Goal: Task Accomplishment & Management: Manage account settings

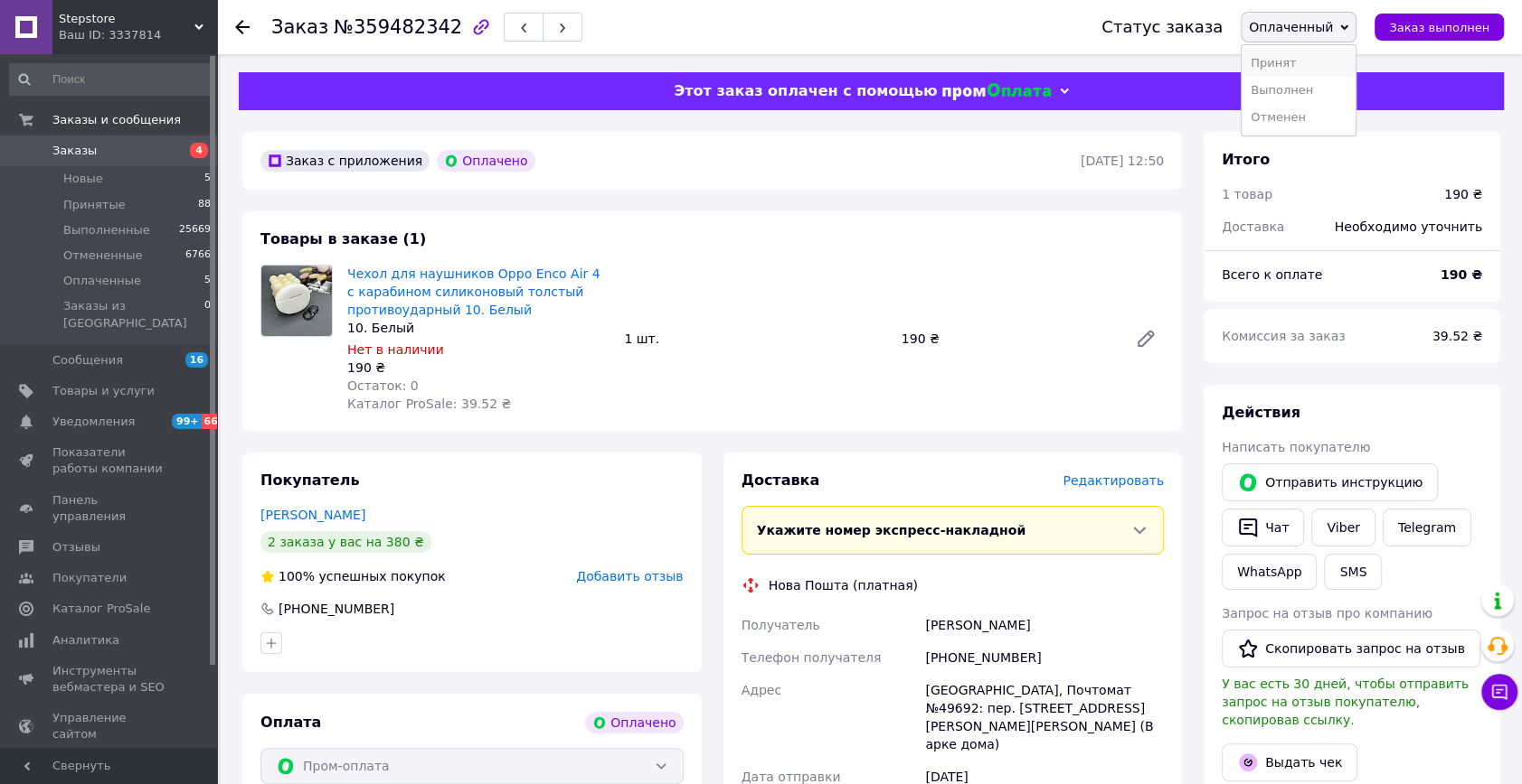
click at [1322, 57] on li "Принят" at bounding box center [1297, 63] width 114 height 27
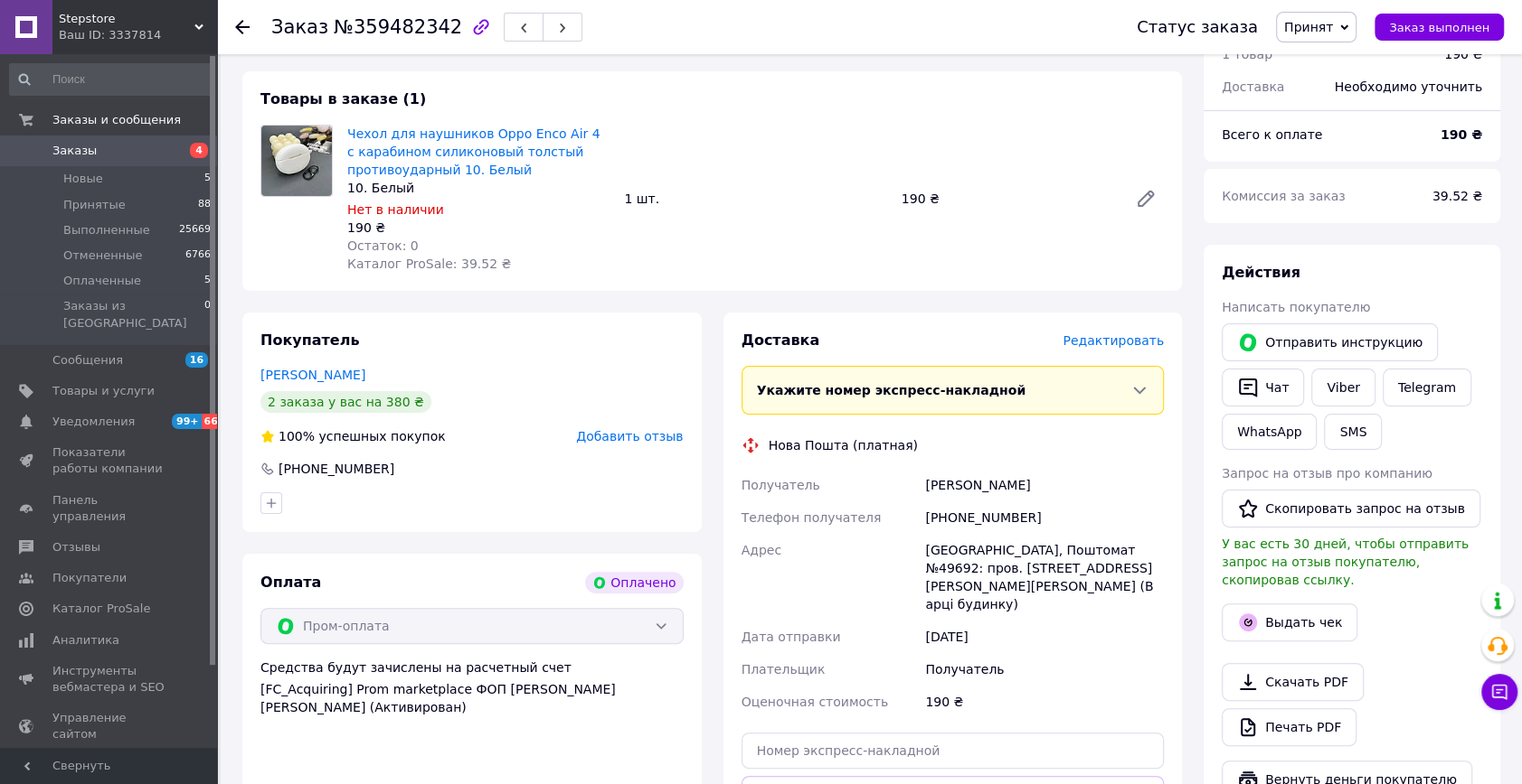
scroll to position [328, 0]
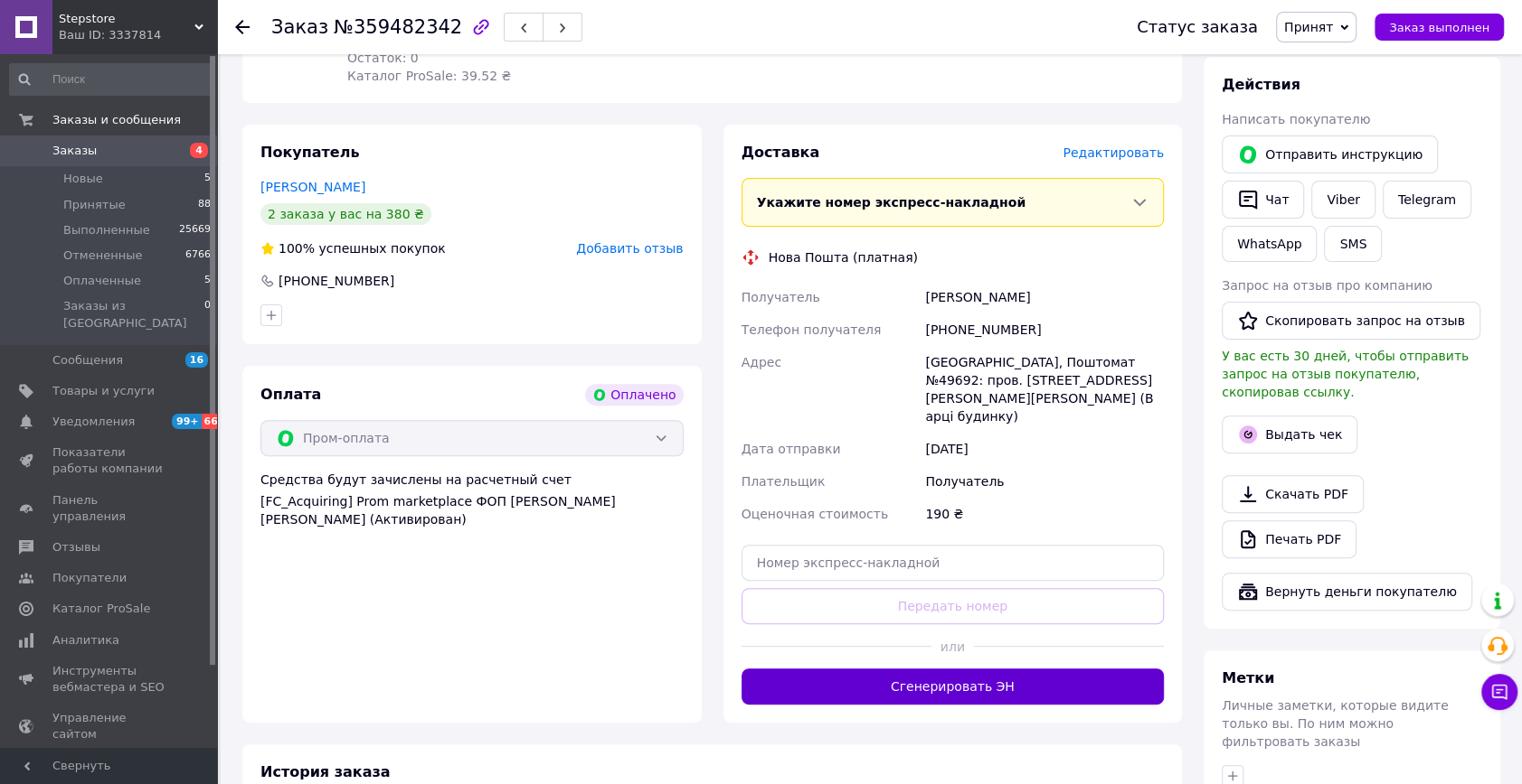
click at [975, 668] on button "Сгенерировать ЭН" at bounding box center [953, 687] width 423 height 36
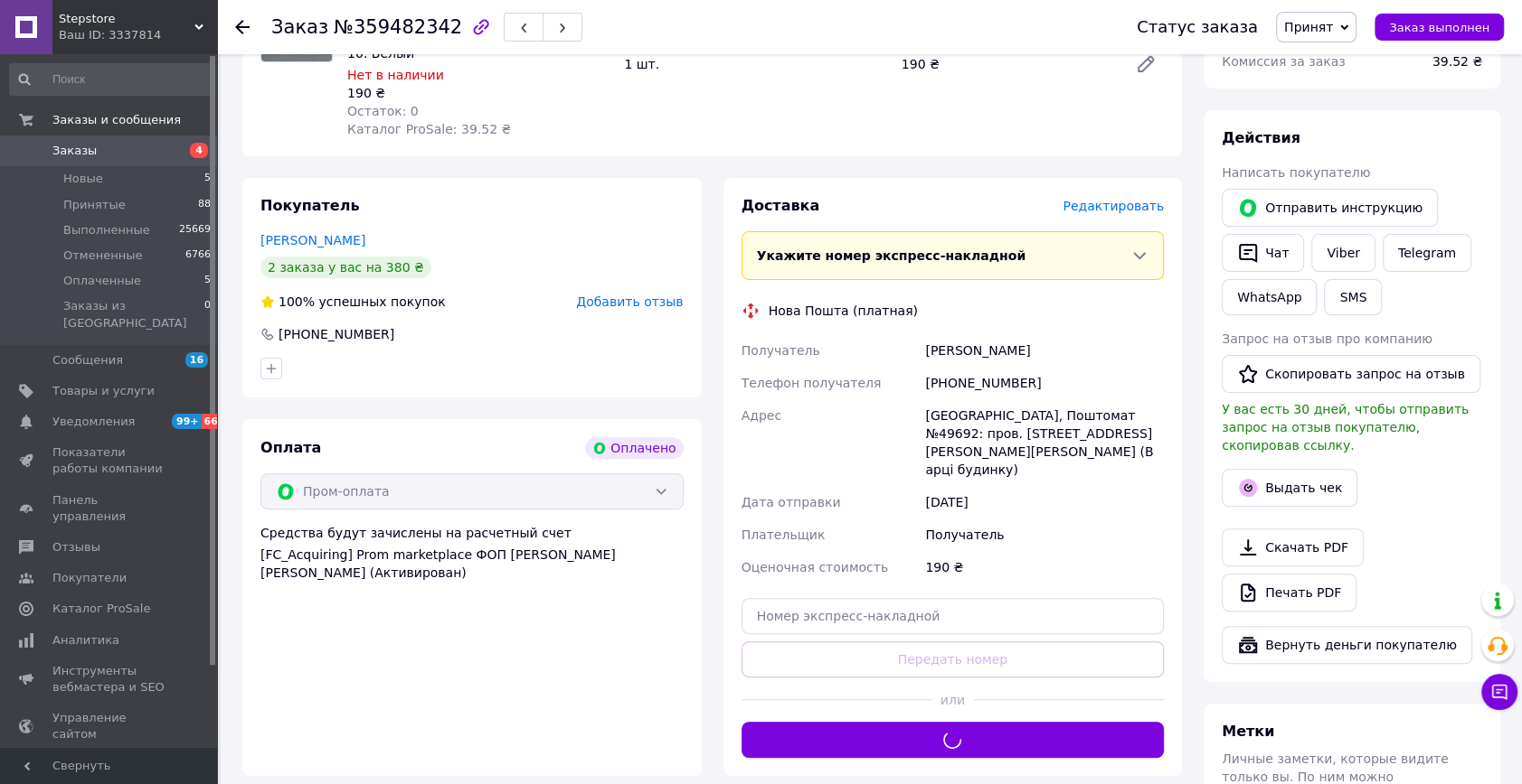
scroll to position [245, 0]
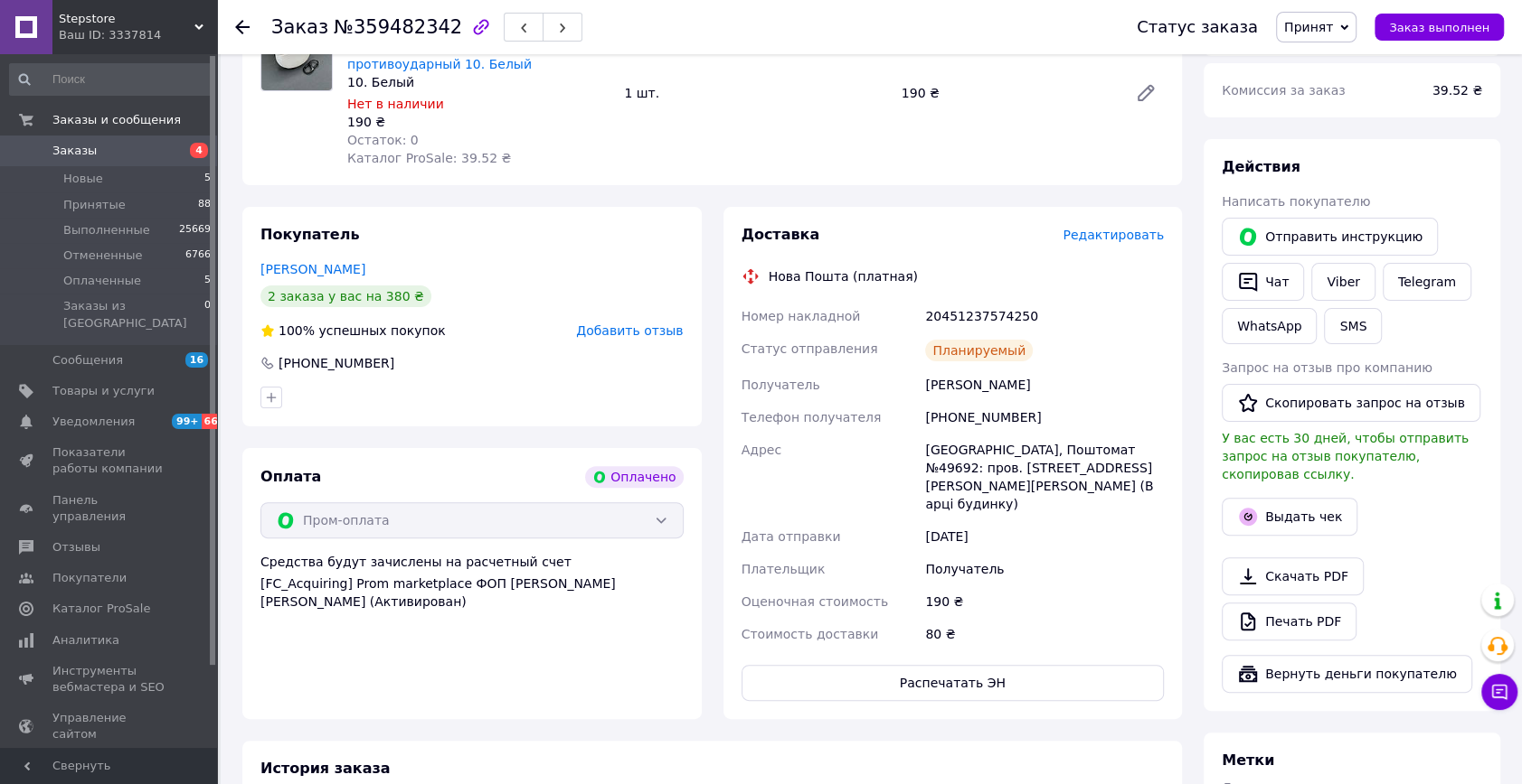
click at [241, 31] on use at bounding box center [242, 27] width 14 height 14
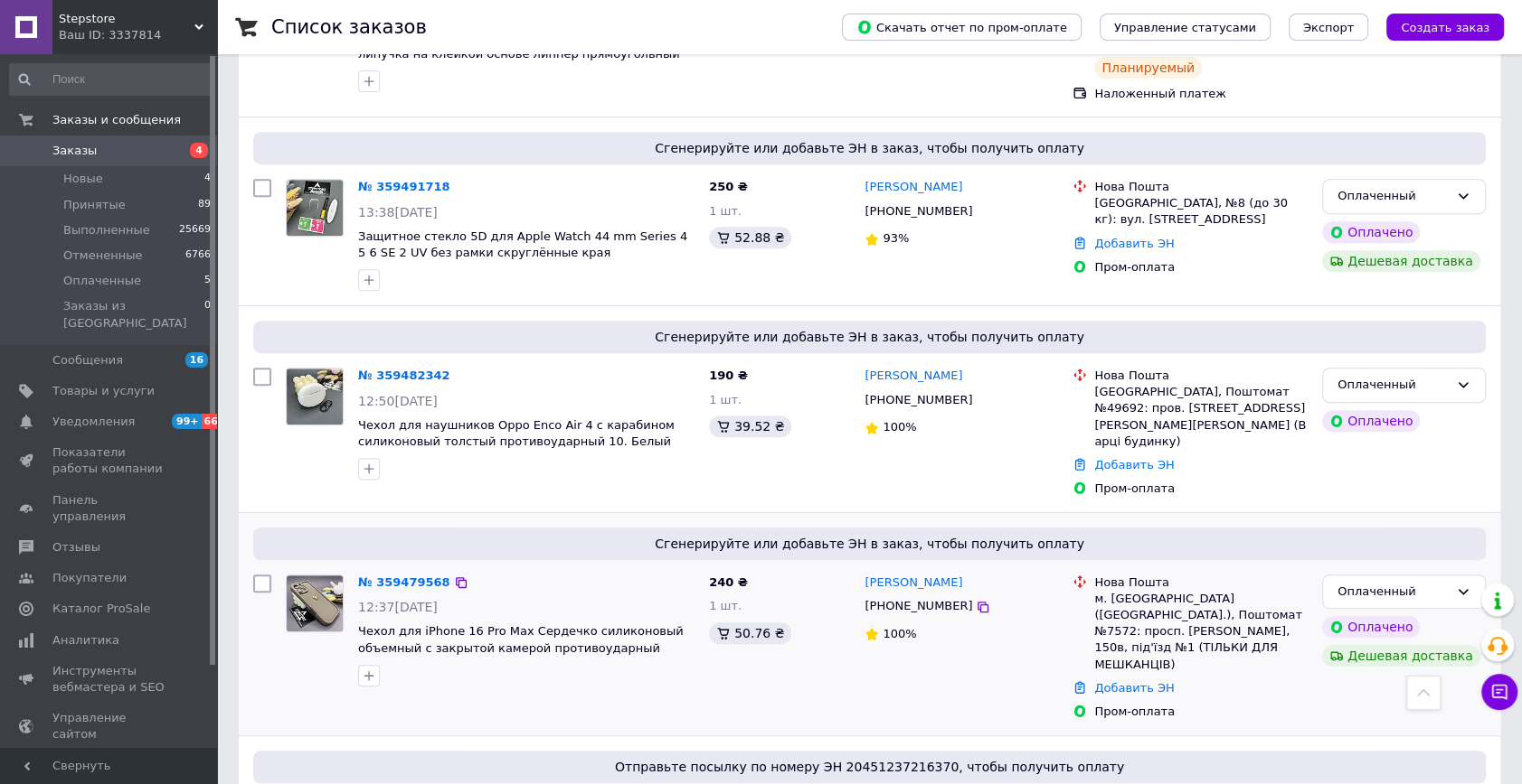
scroll to position [575, 0]
click at [415, 625] on span "Чехол для iPhone 16 Pro Max Сердечко силиконовый объемный с закрытой камерой пр…" at bounding box center [521, 640] width 326 height 31
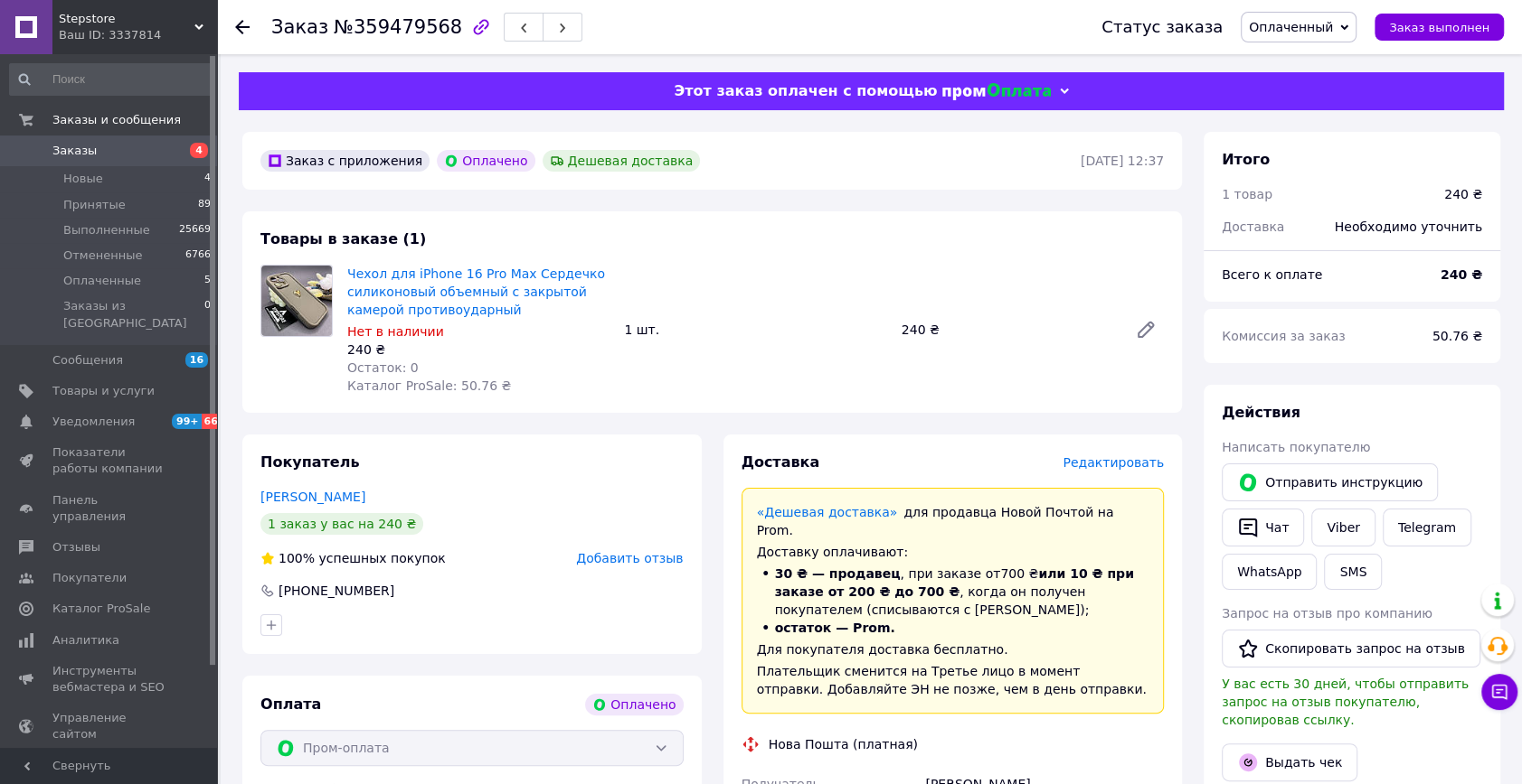
click at [1333, 23] on span "Оплаченный" at bounding box center [1291, 27] width 84 height 14
click at [1312, 51] on li "Принят" at bounding box center [1297, 63] width 114 height 27
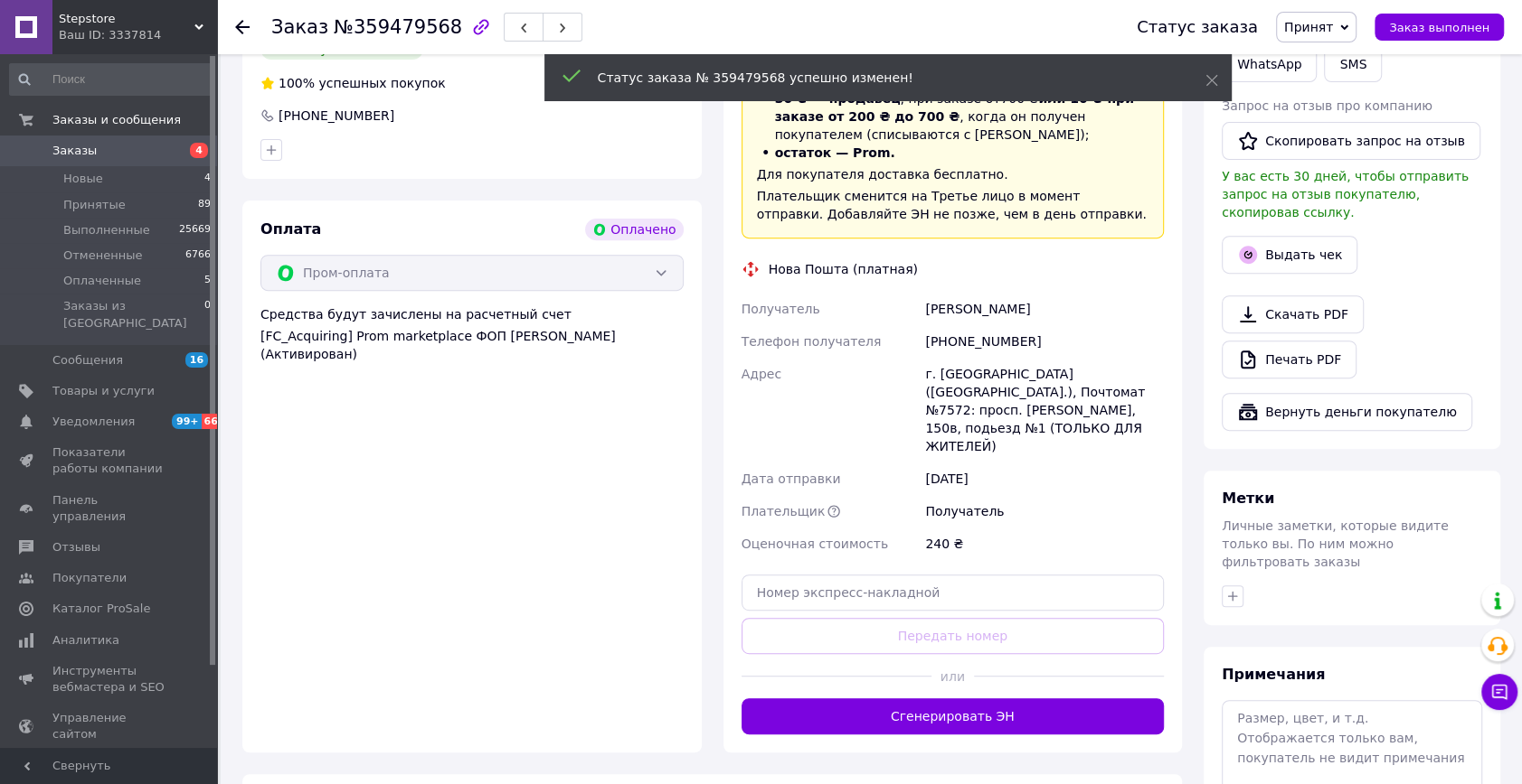
scroll to position [493, 0]
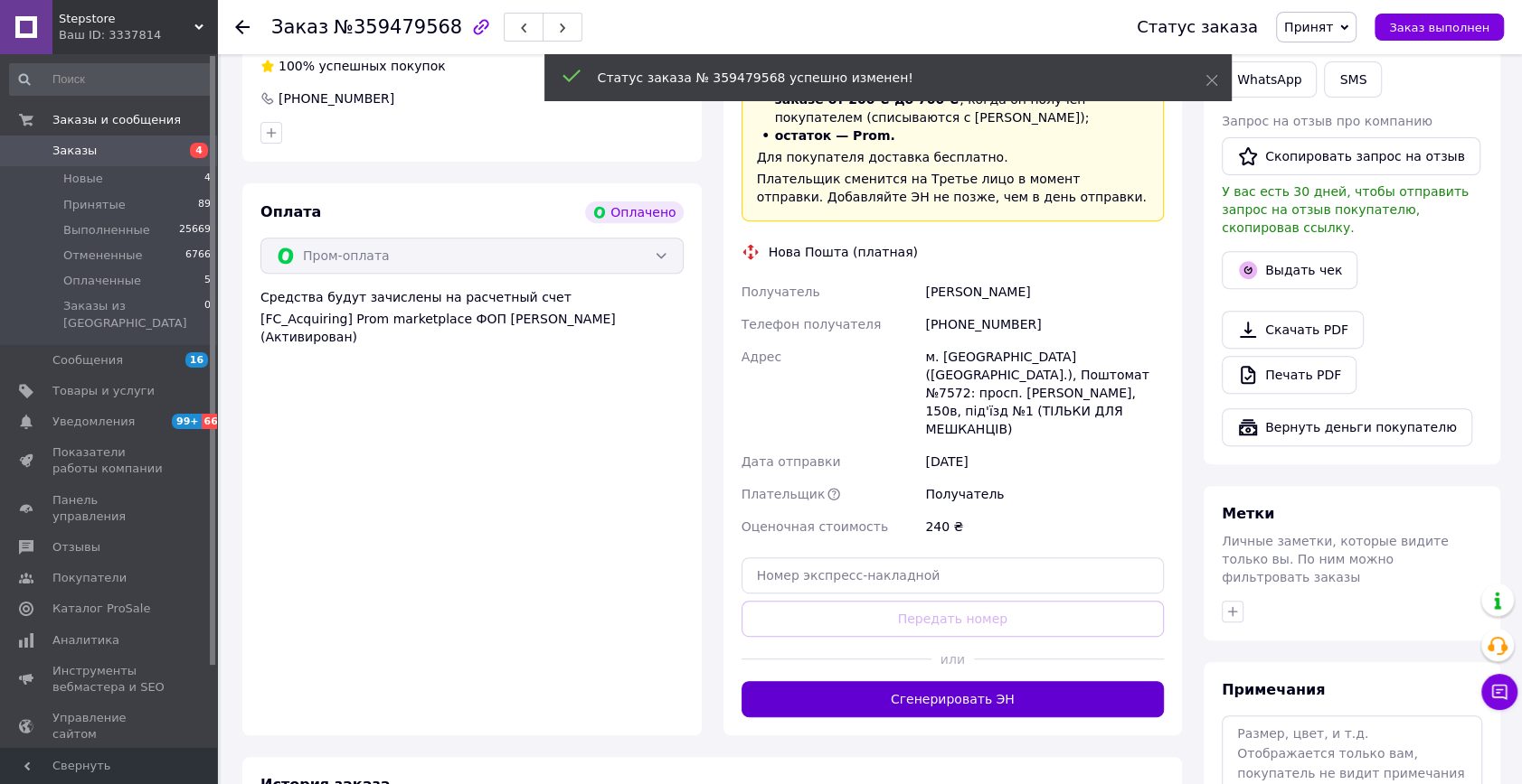
click at [926, 682] on button "Сгенерировать ЭН" at bounding box center [953, 700] width 423 height 36
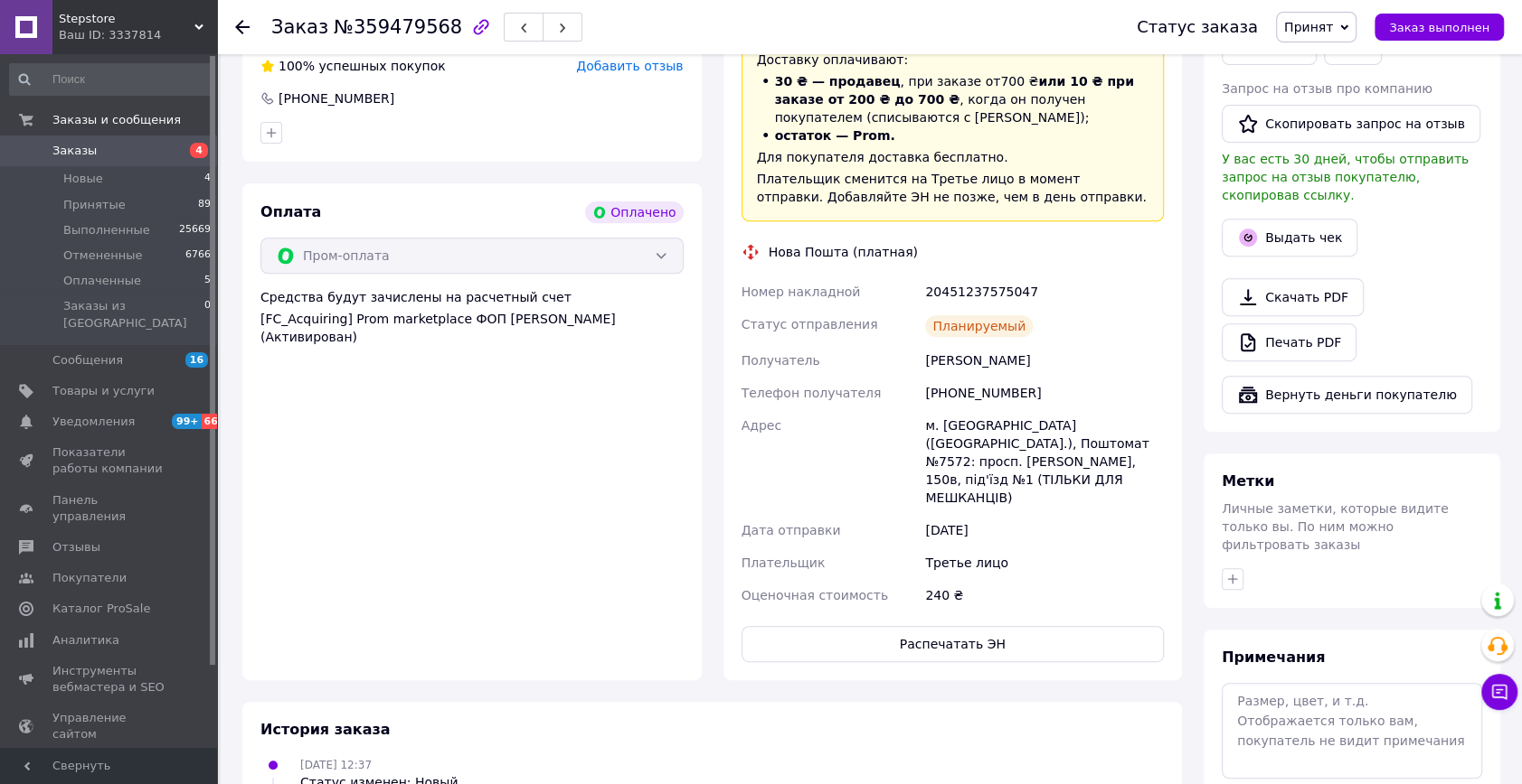
click at [236, 32] on icon at bounding box center [242, 27] width 14 height 14
